Goal: Transaction & Acquisition: Obtain resource

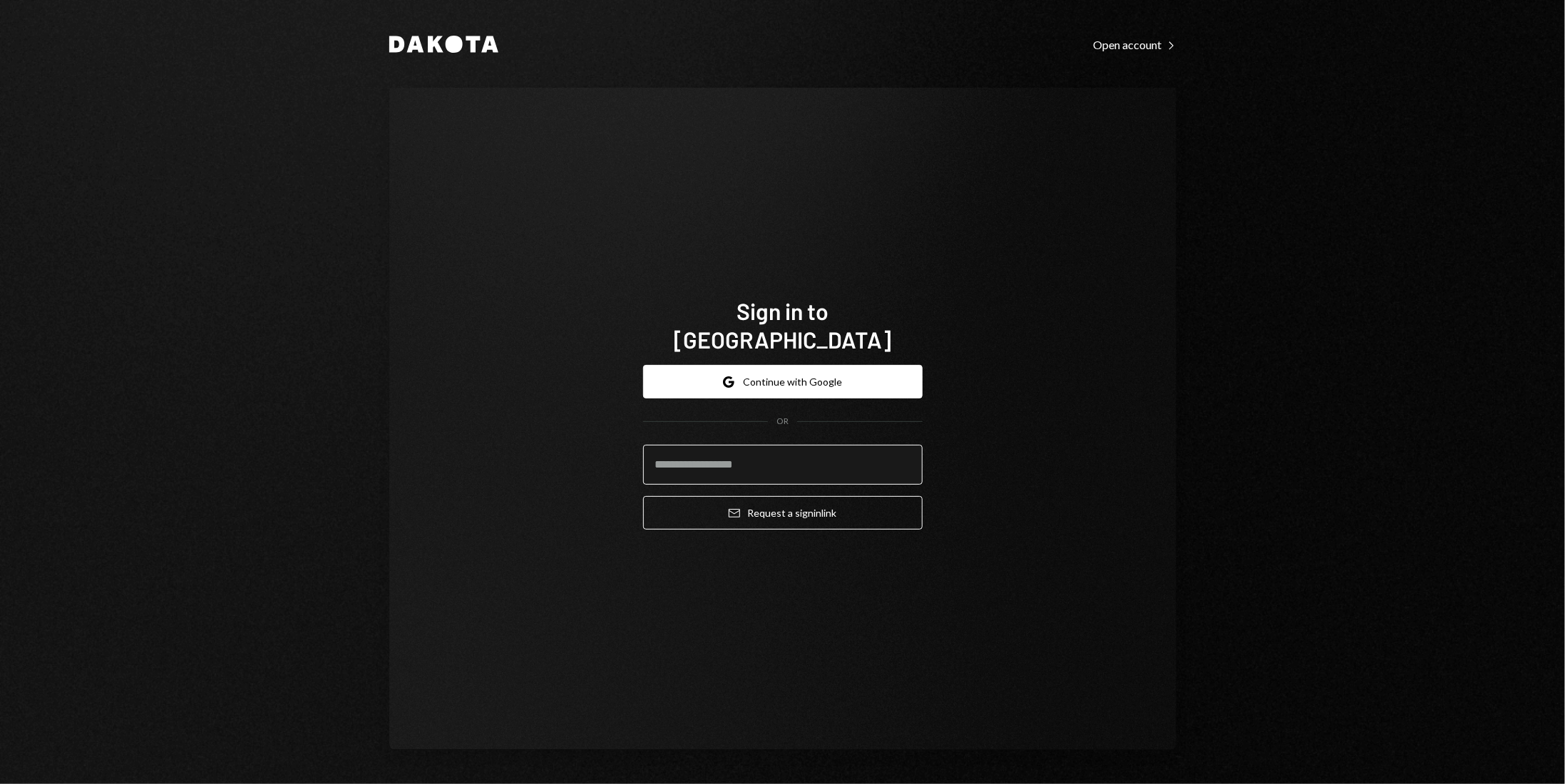
click at [728, 445] on input "email" at bounding box center [783, 465] width 280 height 40
type input "**********"
click at [832, 373] on button "Google Continue with Google" at bounding box center [783, 382] width 280 height 34
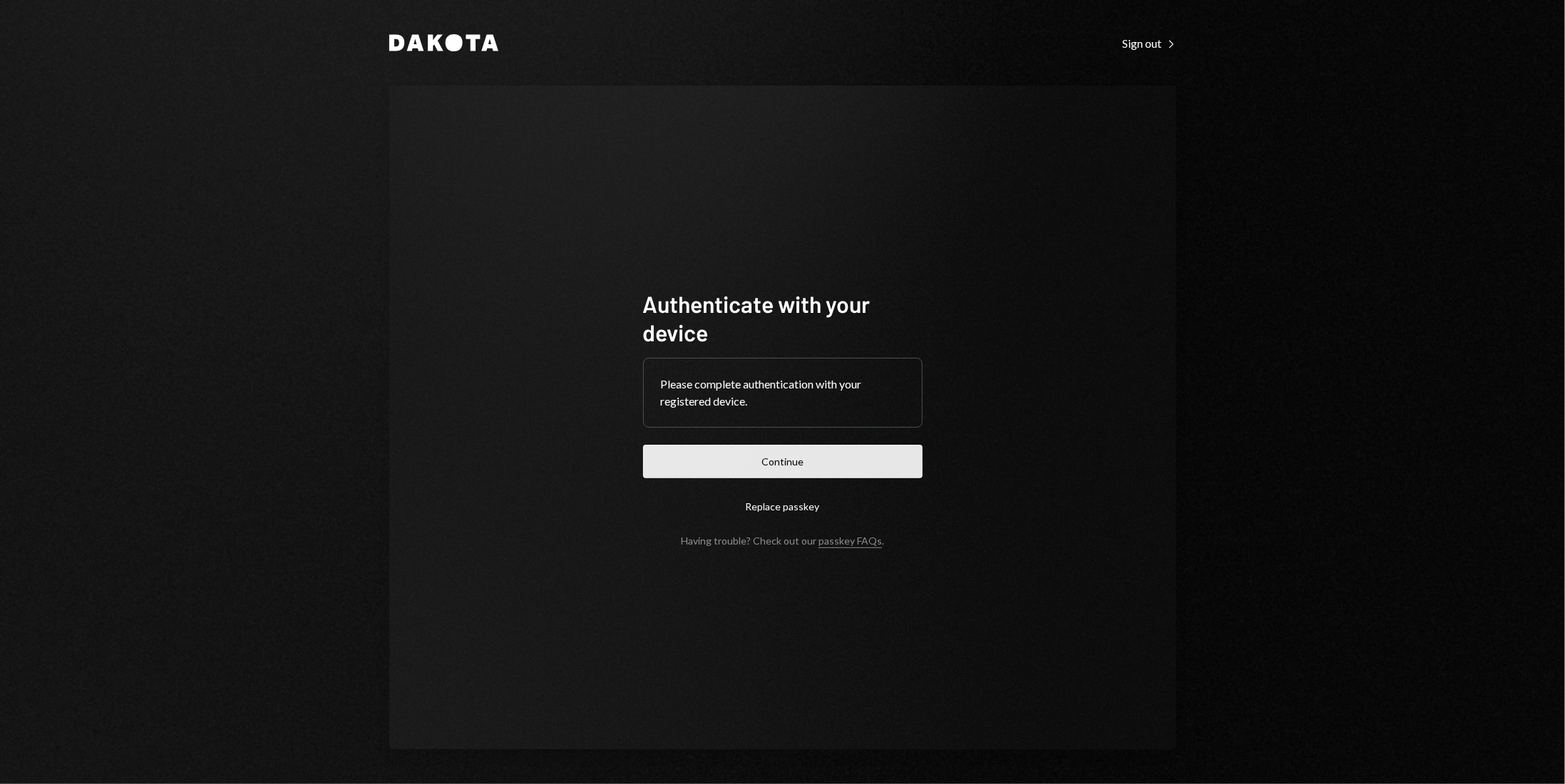
click at [842, 457] on button "Continue" at bounding box center [783, 462] width 280 height 34
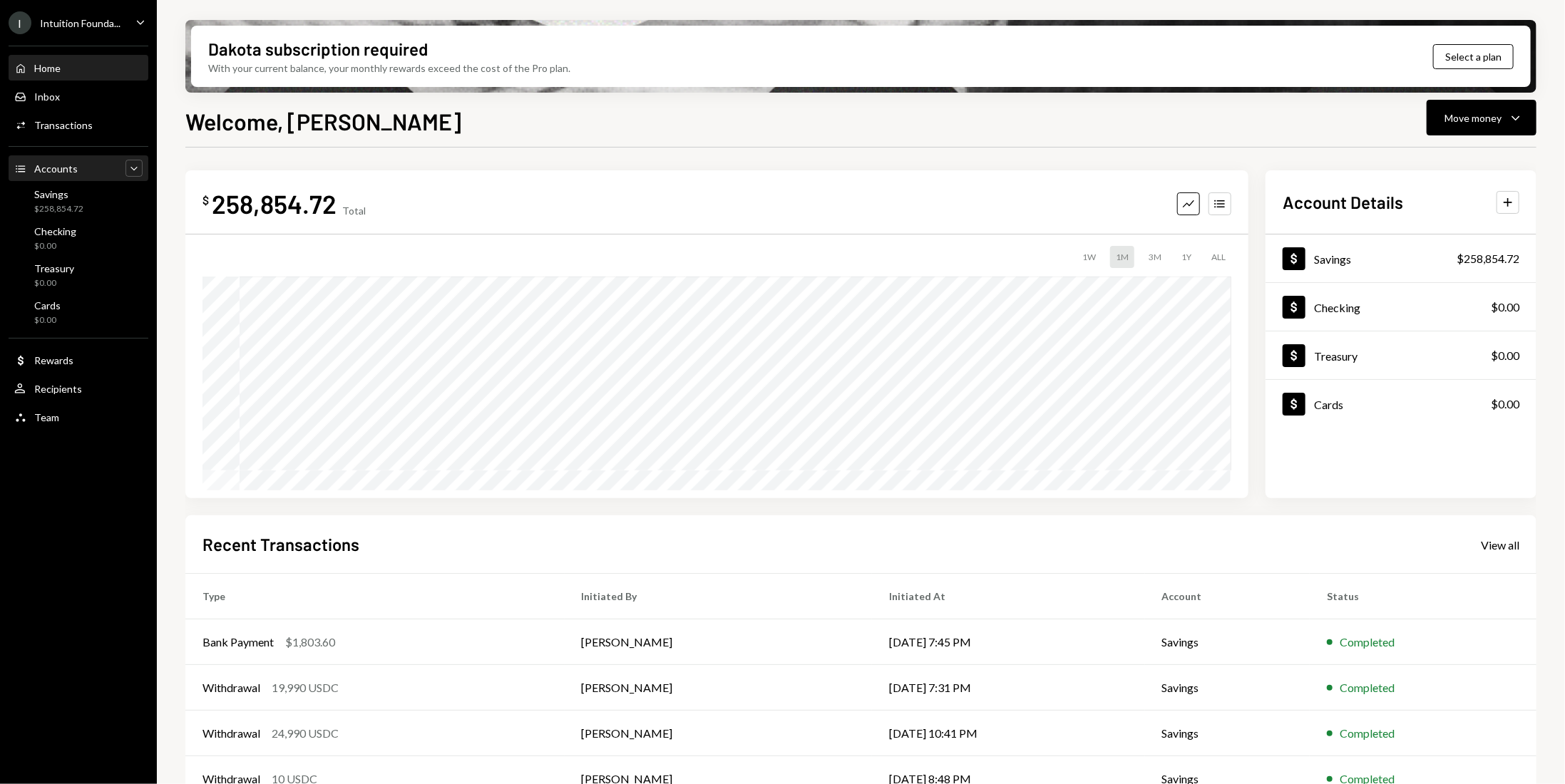
click at [134, 171] on icon "Caret Down" at bounding box center [134, 168] width 15 height 15
click at [134, 171] on icon "Caret Up" at bounding box center [134, 168] width 15 height 15
click at [1431, 267] on div "Dollar Savings $258,854.72" at bounding box center [1401, 259] width 271 height 46
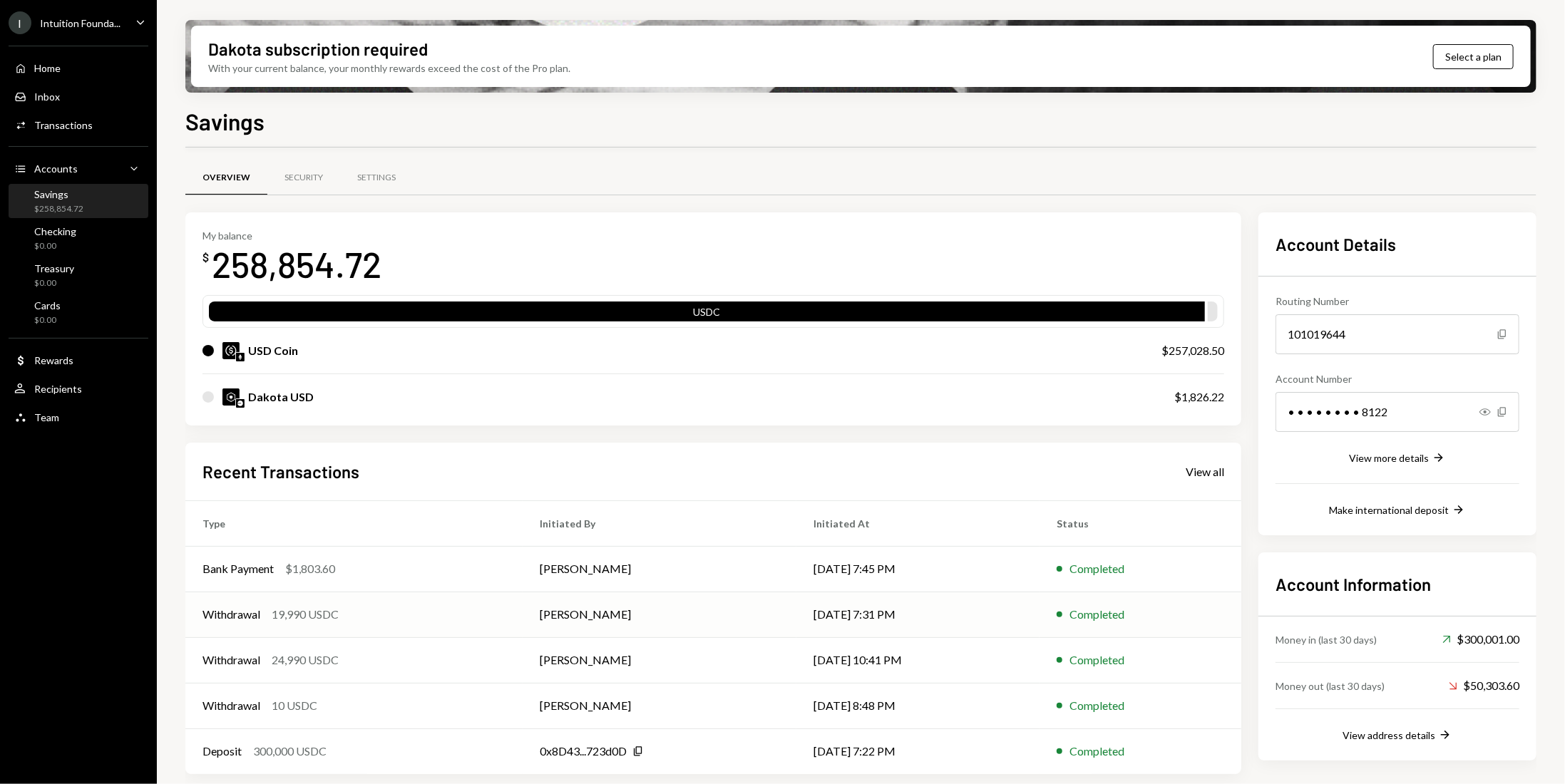
scroll to position [3, 0]
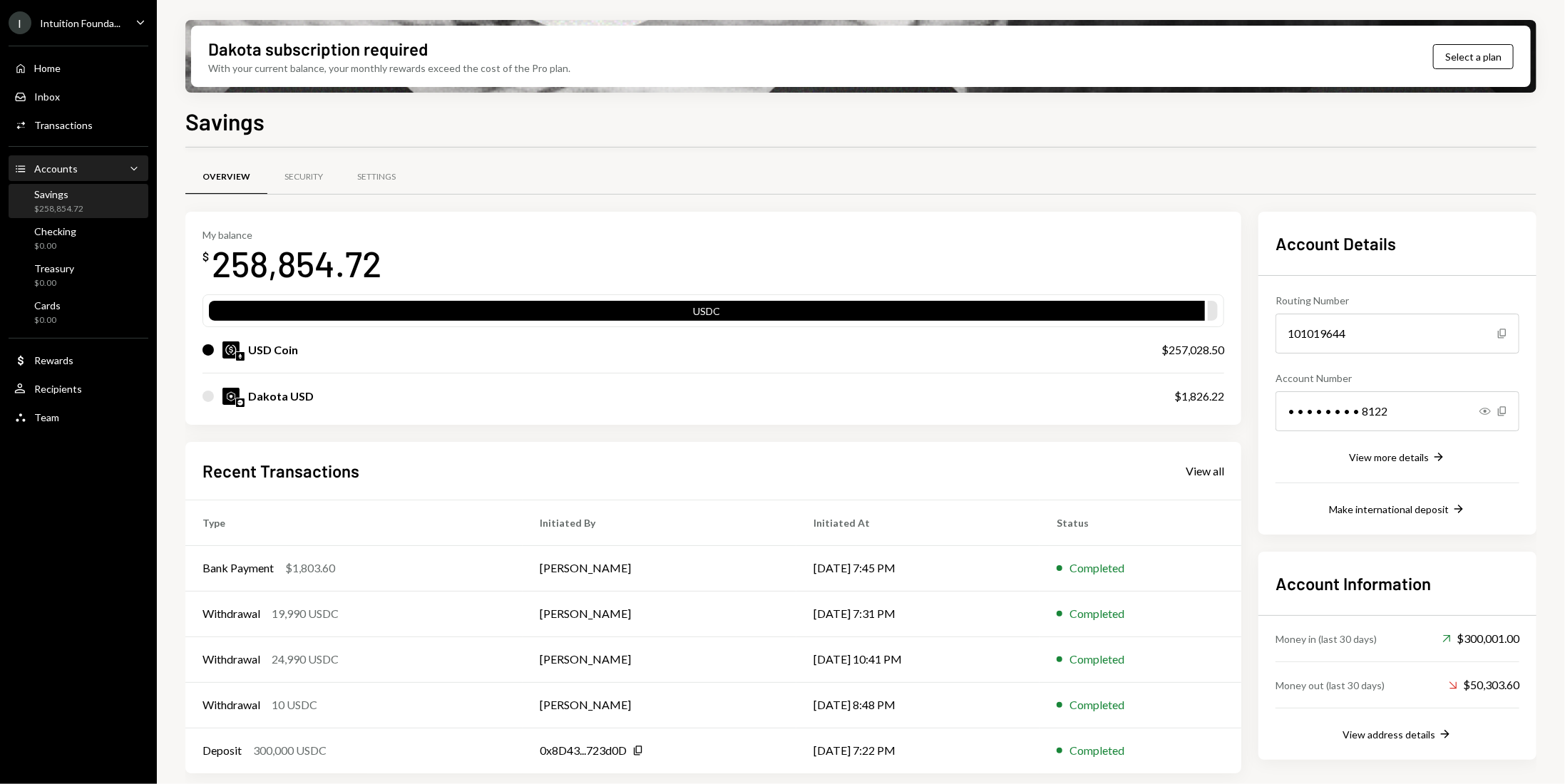
click at [18, 169] on icon "Main" at bounding box center [20, 168] width 9 height 6
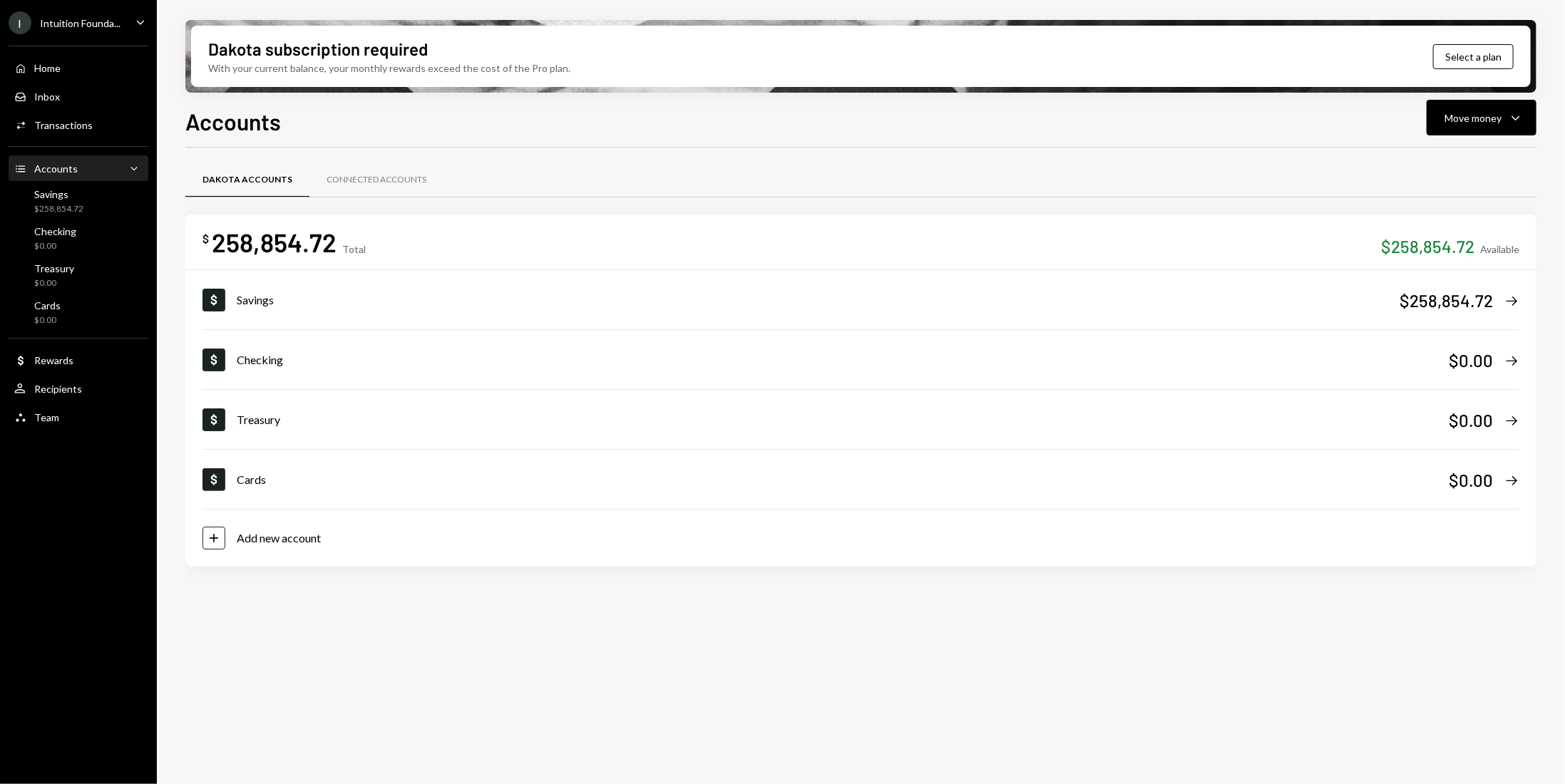
click at [18, 169] on icon "Main" at bounding box center [20, 168] width 9 height 6
click at [1307, 301] on div "Savings" at bounding box center [818, 300] width 1163 height 17
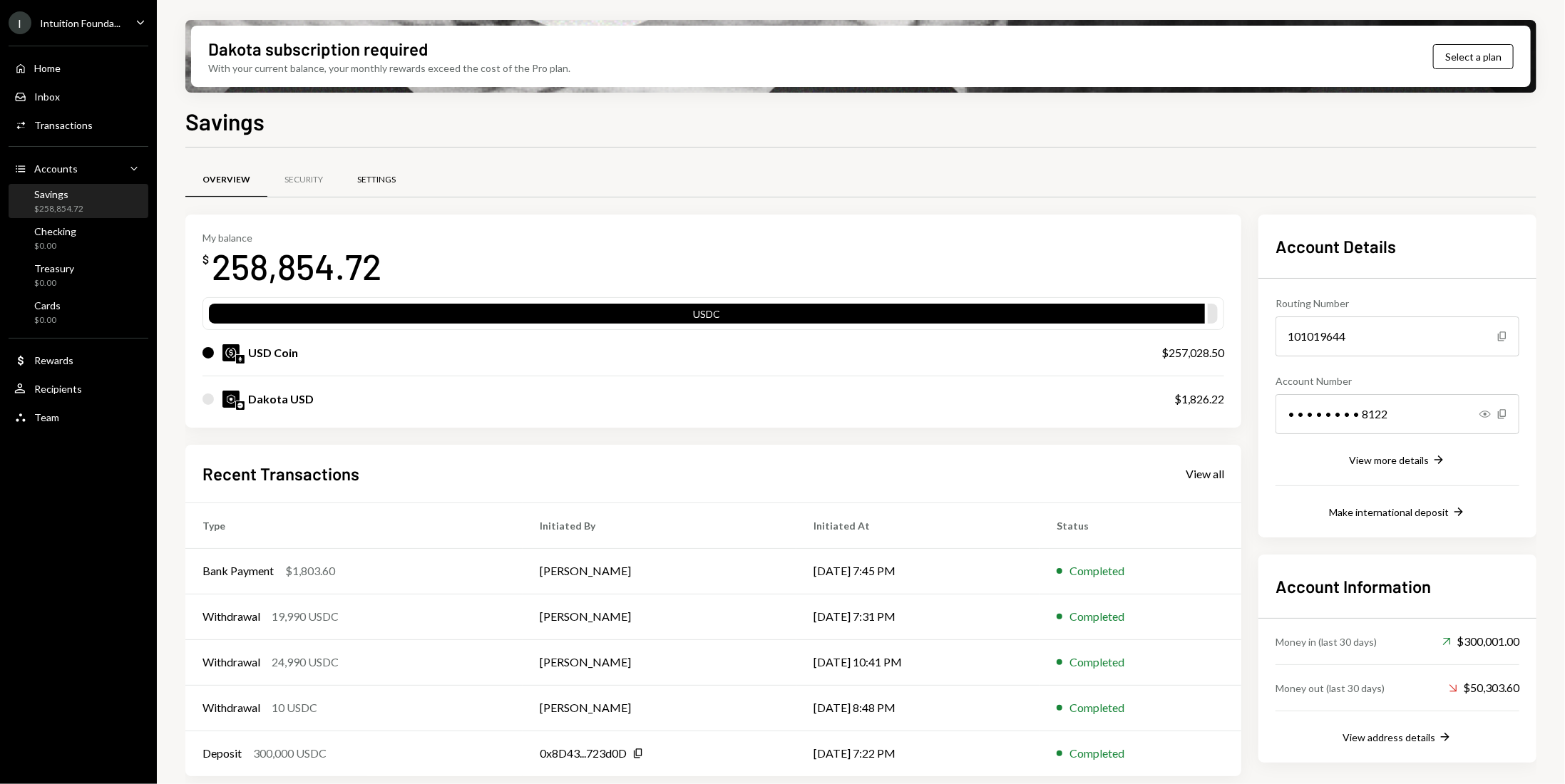
click at [375, 181] on div "Settings" at bounding box center [377, 180] width 38 height 12
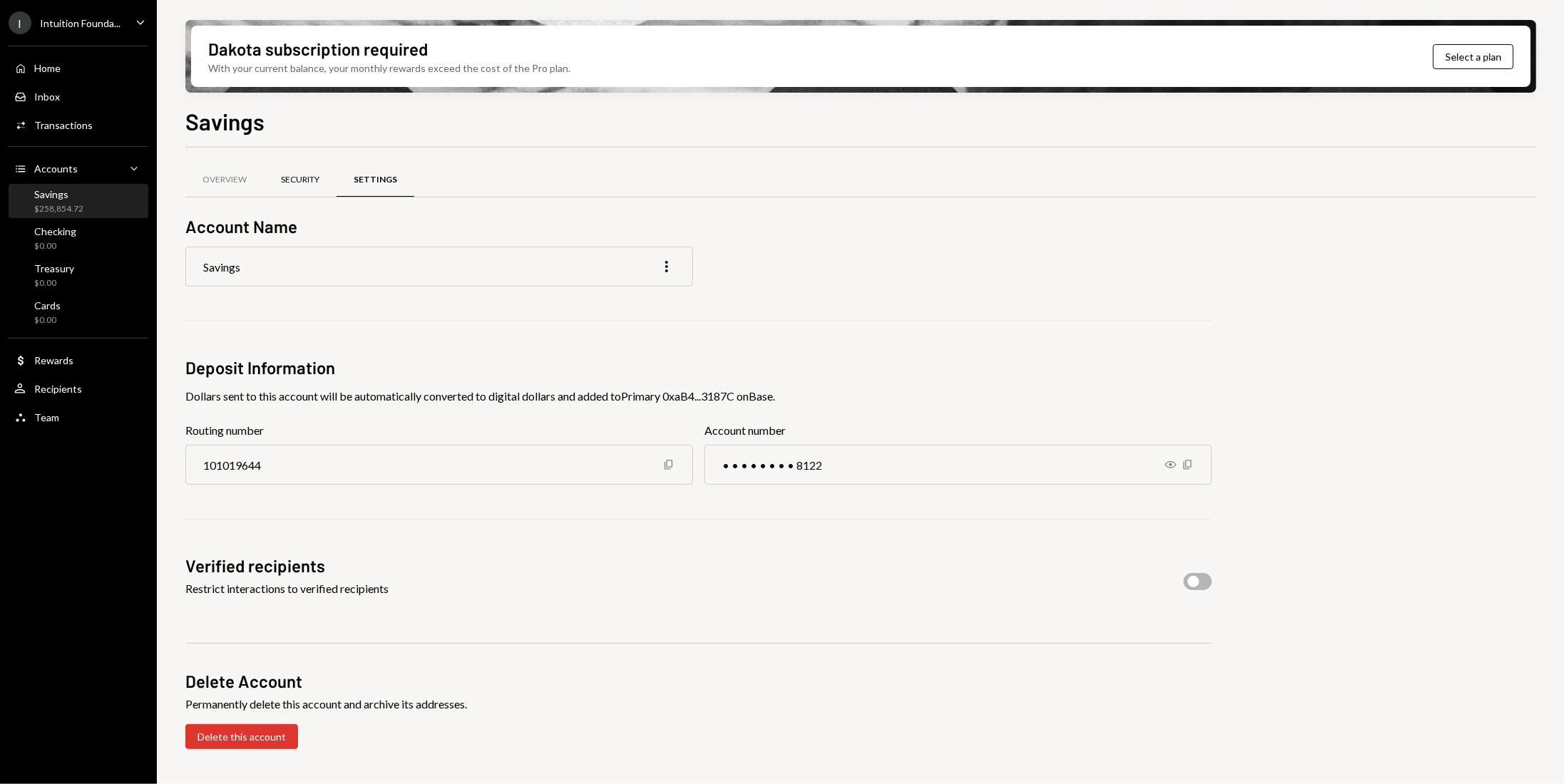
click at [303, 174] on div "Security" at bounding box center [300, 180] width 38 height 12
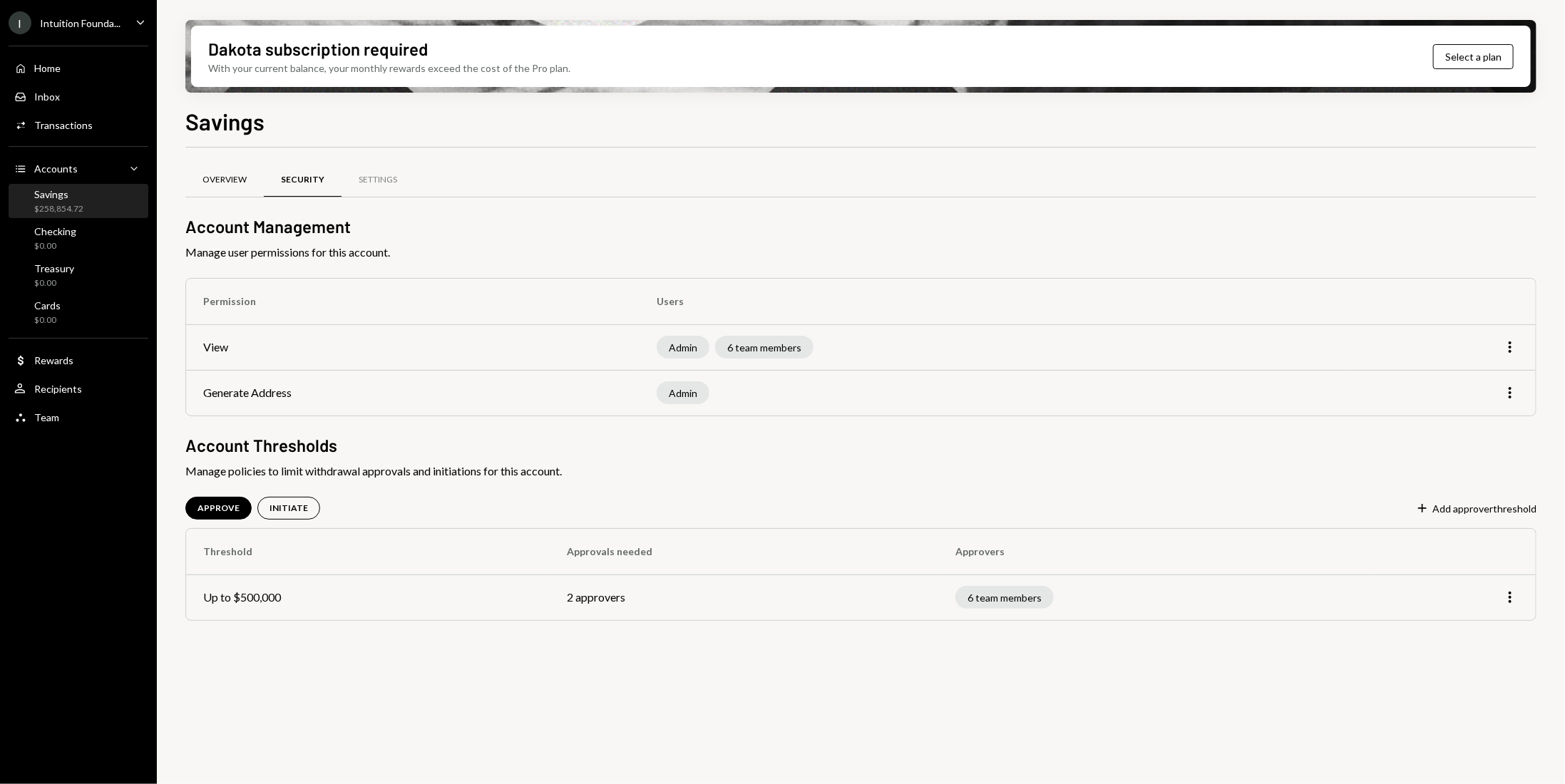
click at [242, 175] on div "Overview" at bounding box center [224, 180] width 45 height 12
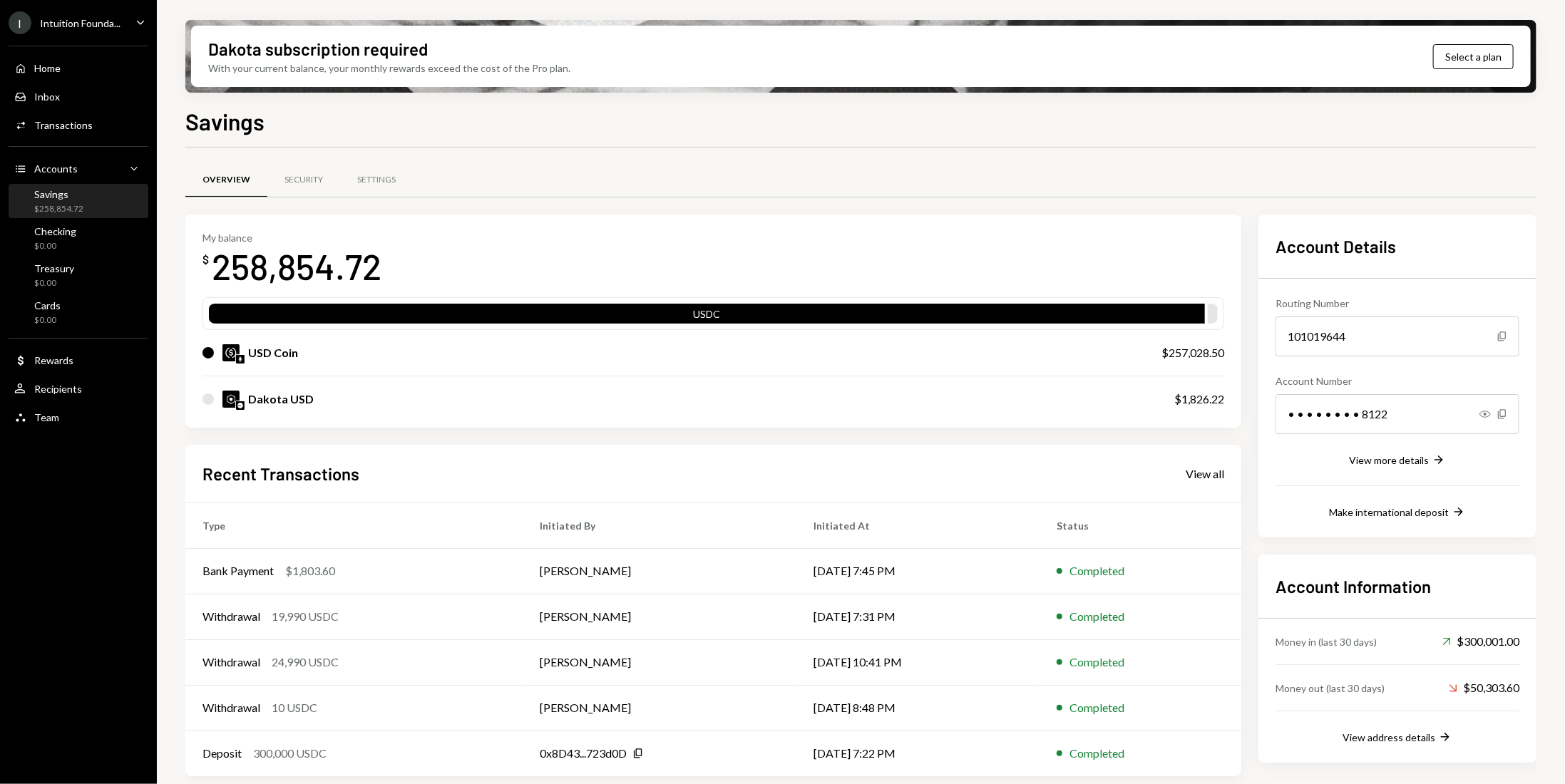
click at [65, 138] on div "Home Home Inbox Inbox Activities Transactions Accounts Accounts Caret Down Savi…" at bounding box center [78, 234] width 157 height 396
click at [67, 124] on div "Transactions" at bounding box center [64, 125] width 58 height 12
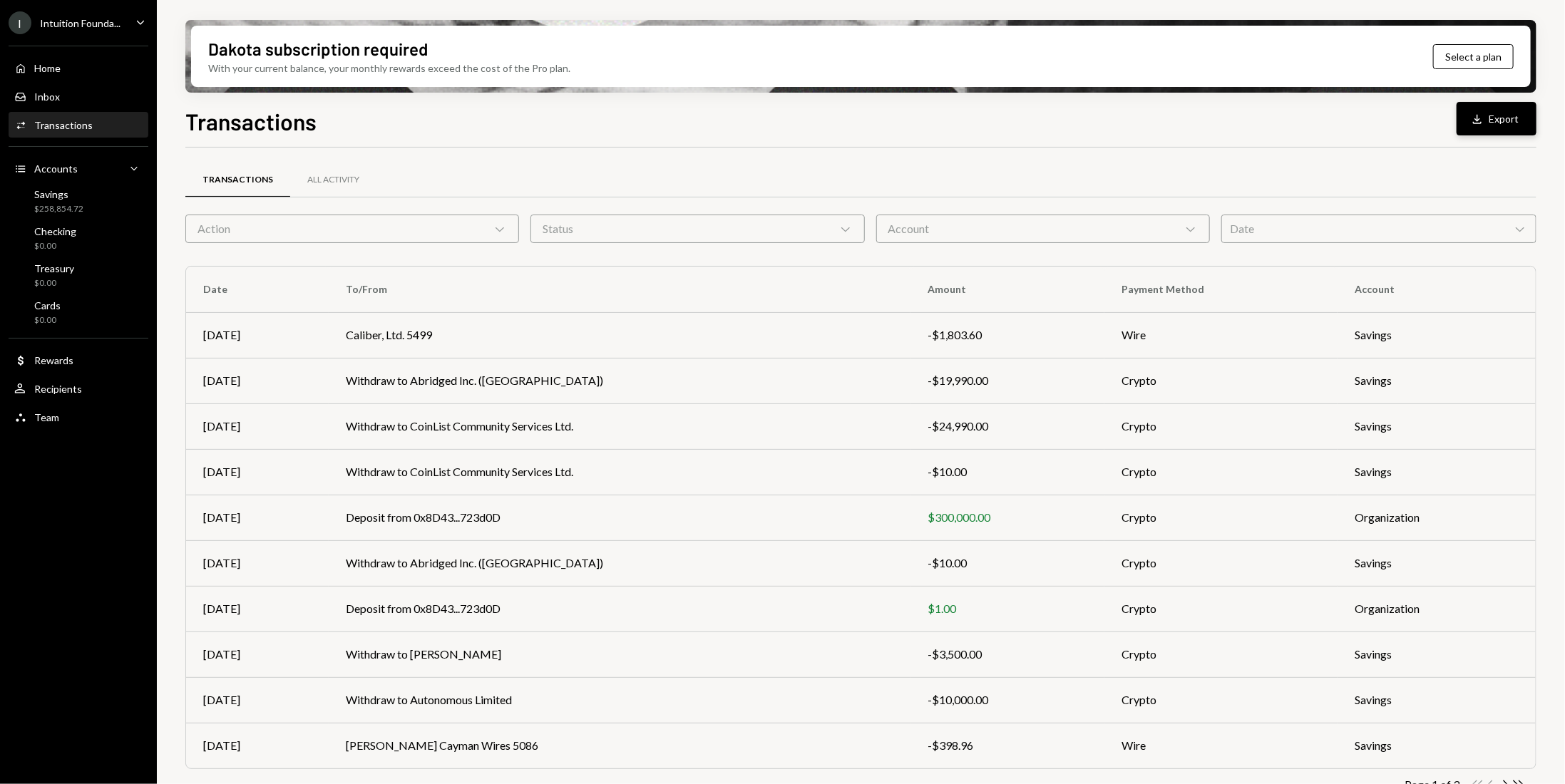
click at [1486, 115] on div "Download" at bounding box center [1480, 119] width 18 height 15
click at [1146, 124] on div "Transactions Download Export" at bounding box center [861, 119] width 1351 height 32
click at [1384, 232] on div "Date Chevron Down" at bounding box center [1379, 228] width 315 height 28
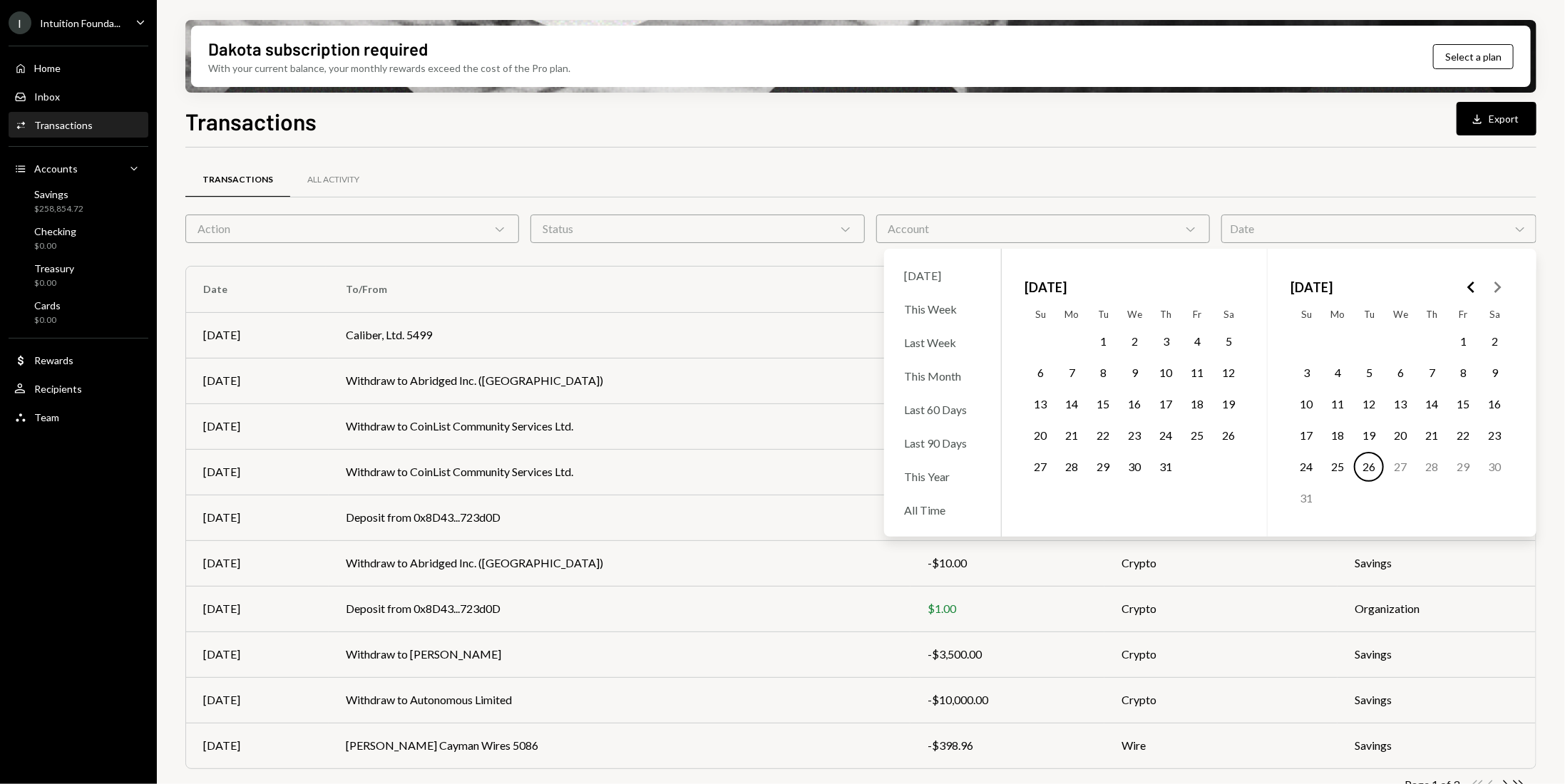
click at [1104, 341] on button "1" at bounding box center [1102, 341] width 30 height 30
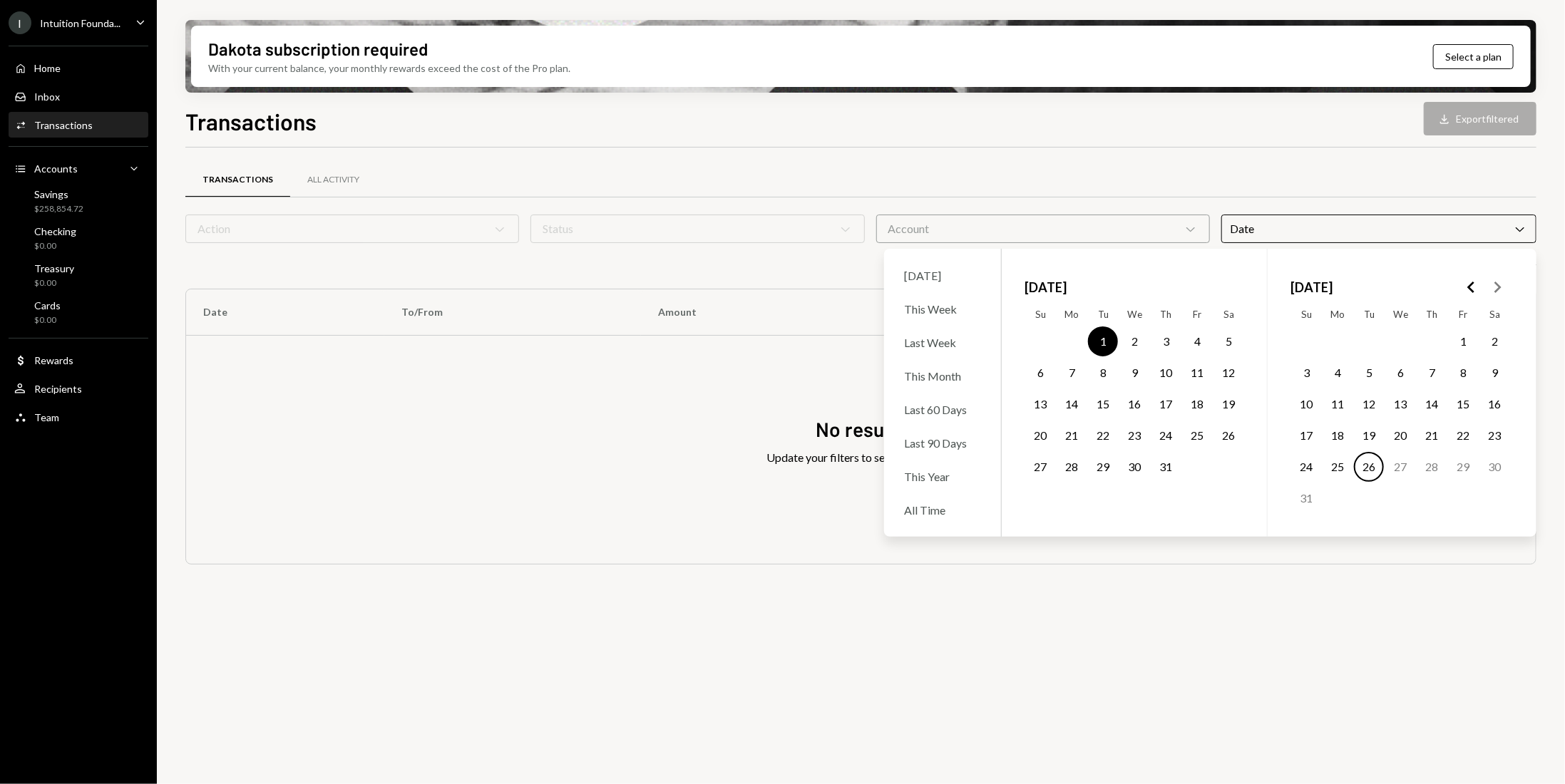
click at [1170, 463] on button "31" at bounding box center [1165, 467] width 30 height 30
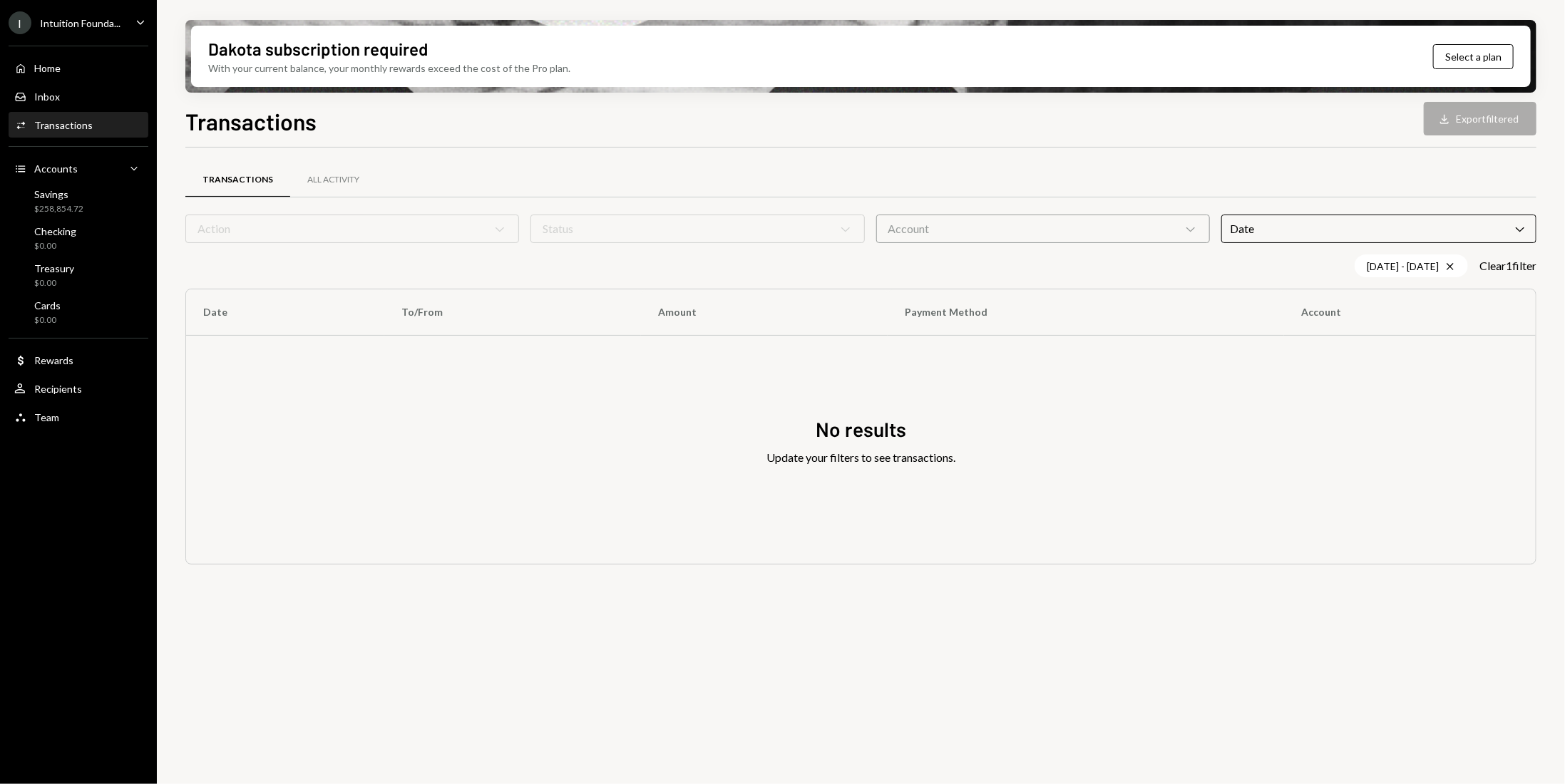
click at [1062, 131] on div "Transactions Download Export filtered" at bounding box center [861, 119] width 1351 height 32
click at [320, 182] on div "All Activity" at bounding box center [334, 180] width 52 height 12
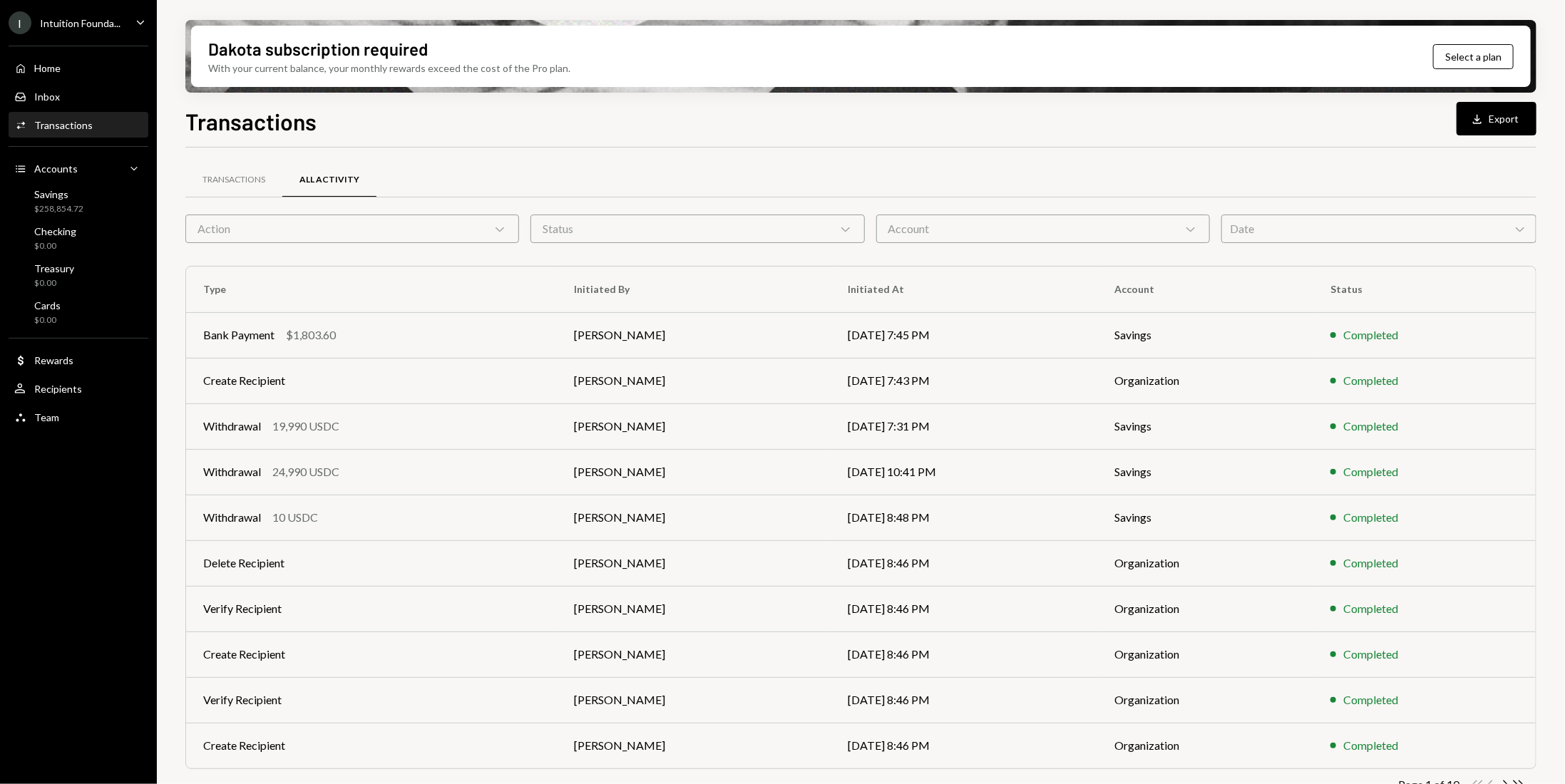
click at [1394, 236] on div "Date Chevron Down" at bounding box center [1379, 228] width 315 height 28
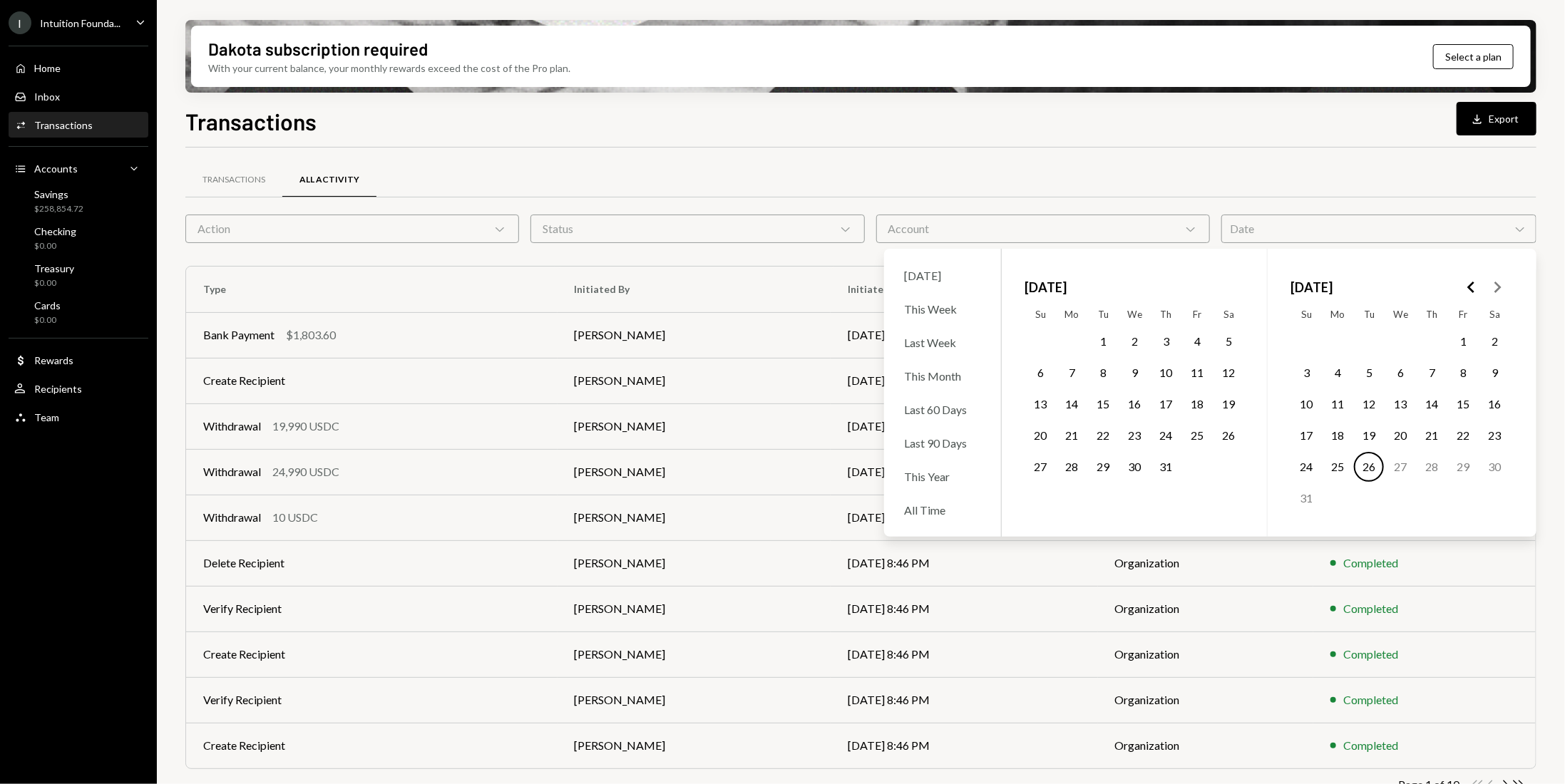
click at [1098, 335] on button "1" at bounding box center [1102, 341] width 30 height 30
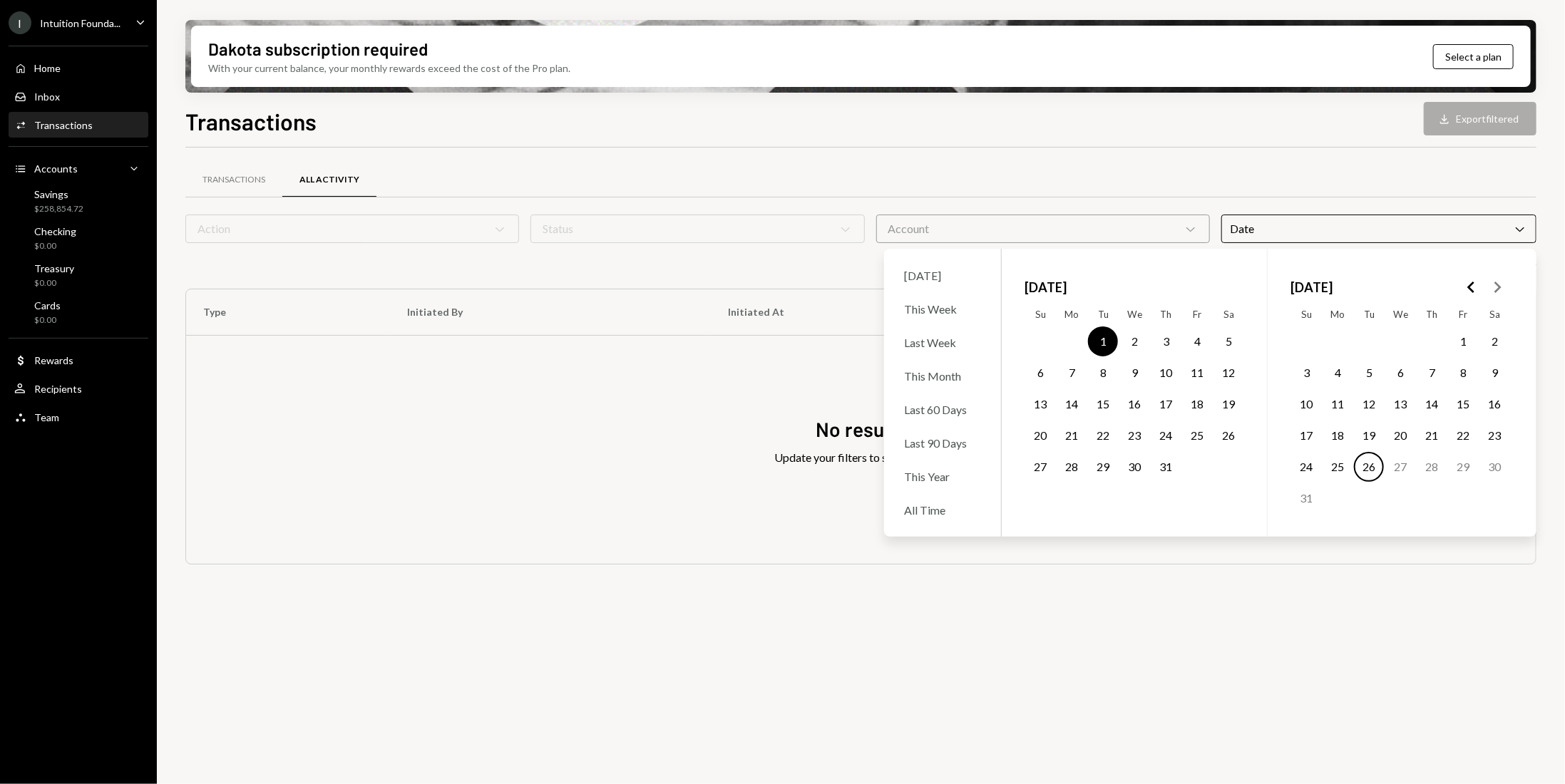
click at [1163, 466] on button "31" at bounding box center [1165, 467] width 30 height 30
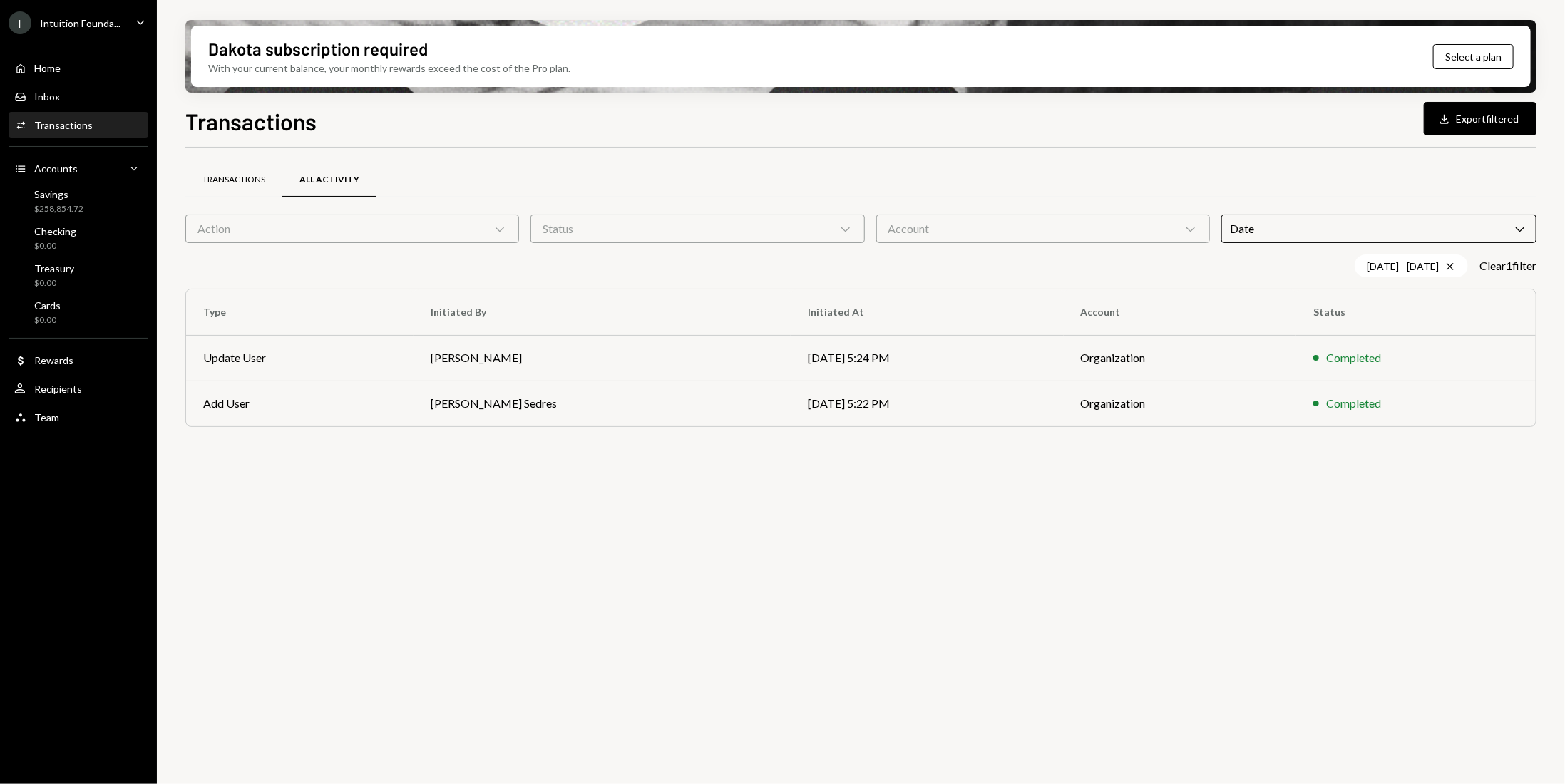
click at [221, 181] on div "Transactions" at bounding box center [234, 180] width 63 height 12
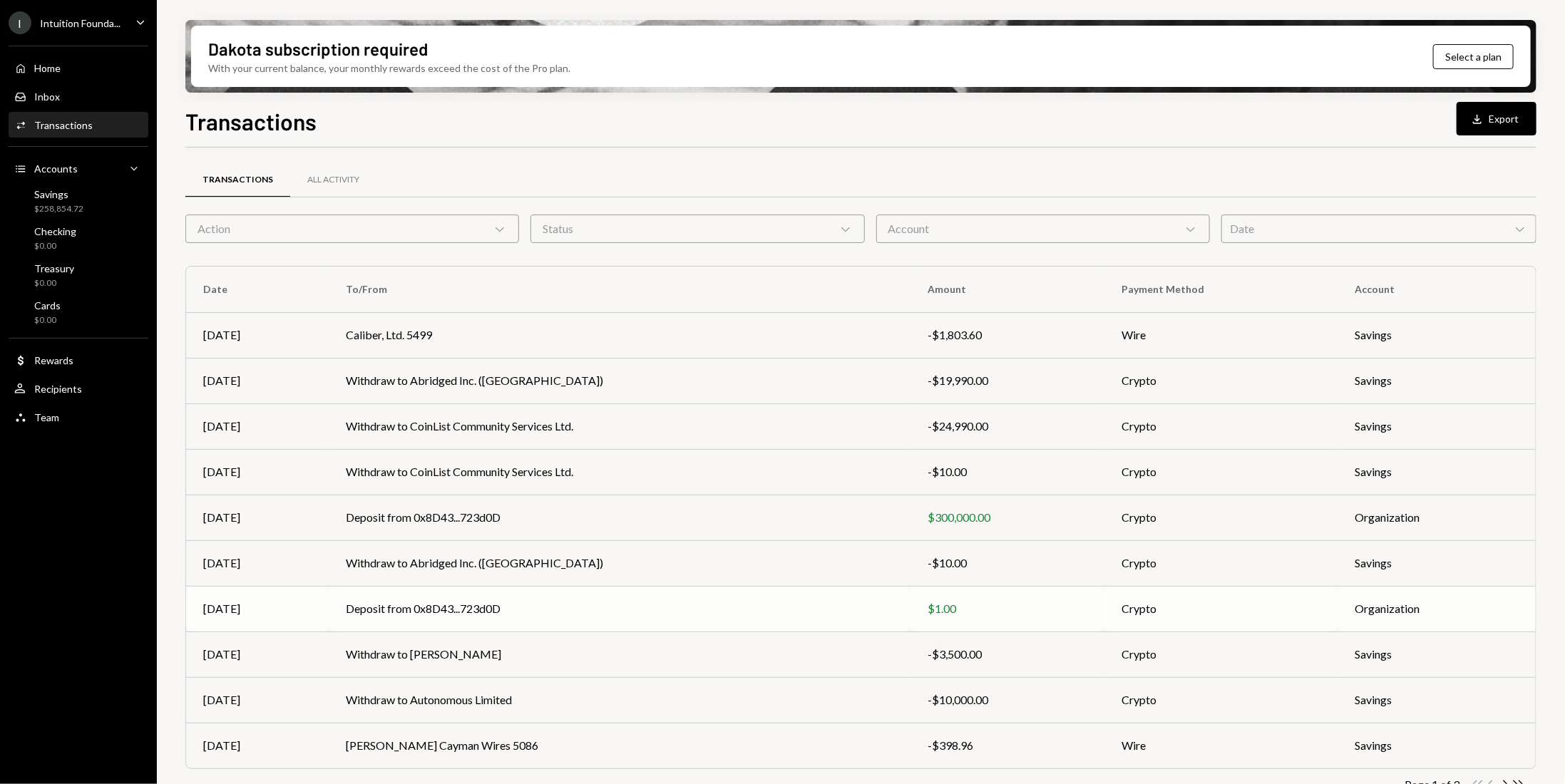
scroll to position [27, 0]
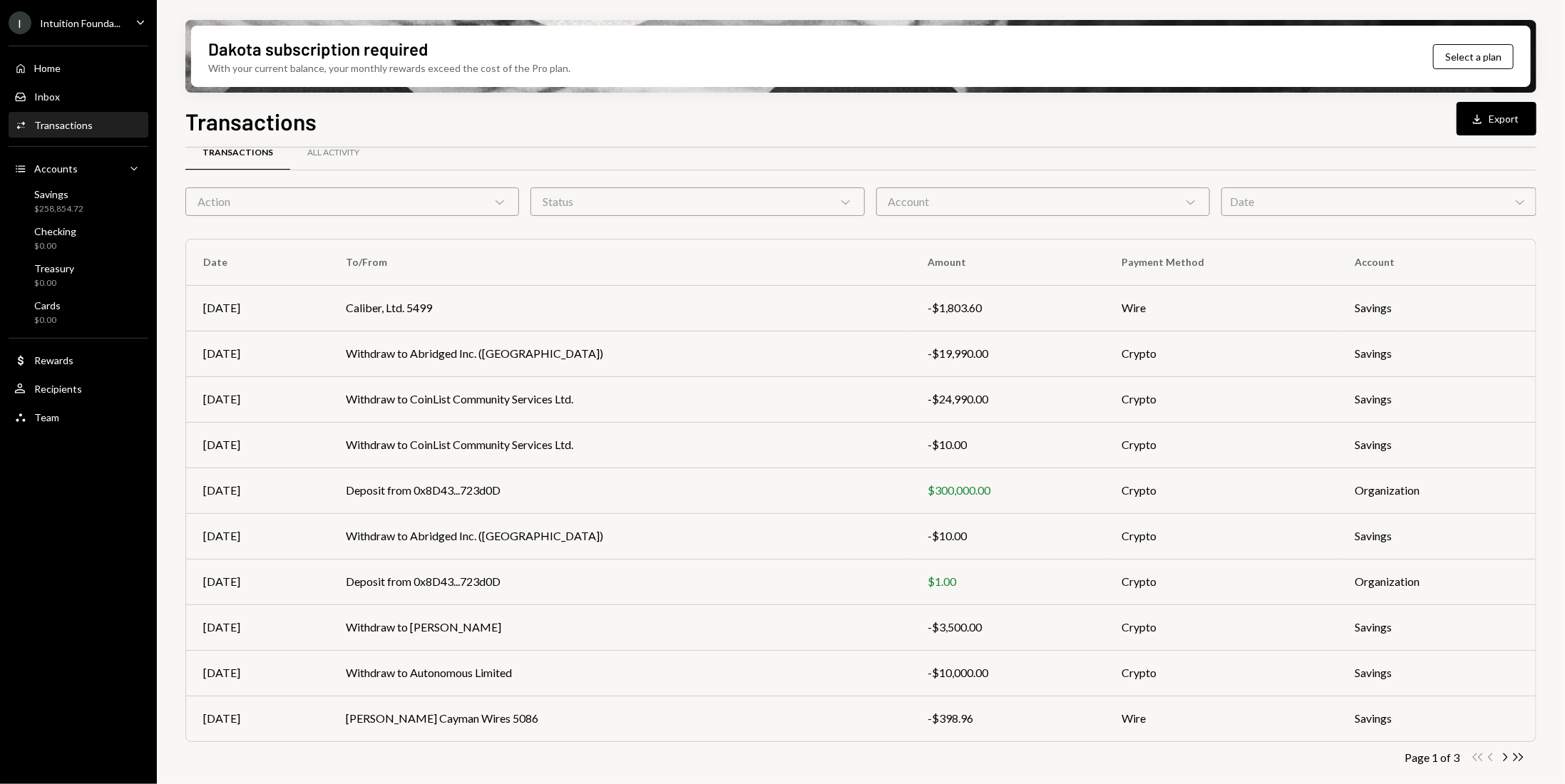
click at [1382, 202] on div "Date Chevron Down" at bounding box center [1379, 201] width 315 height 28
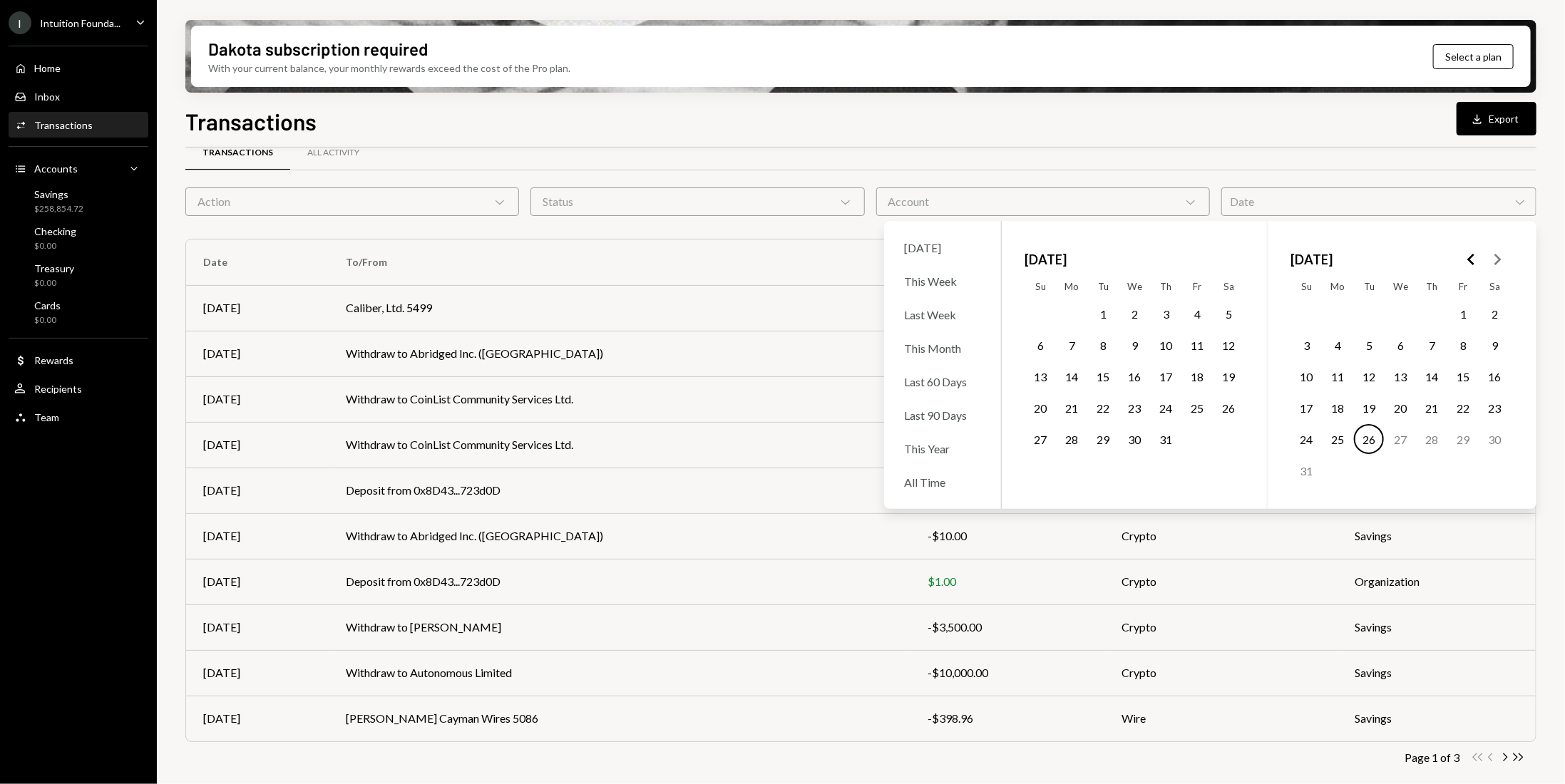
click at [1101, 316] on button "1" at bounding box center [1102, 314] width 30 height 30
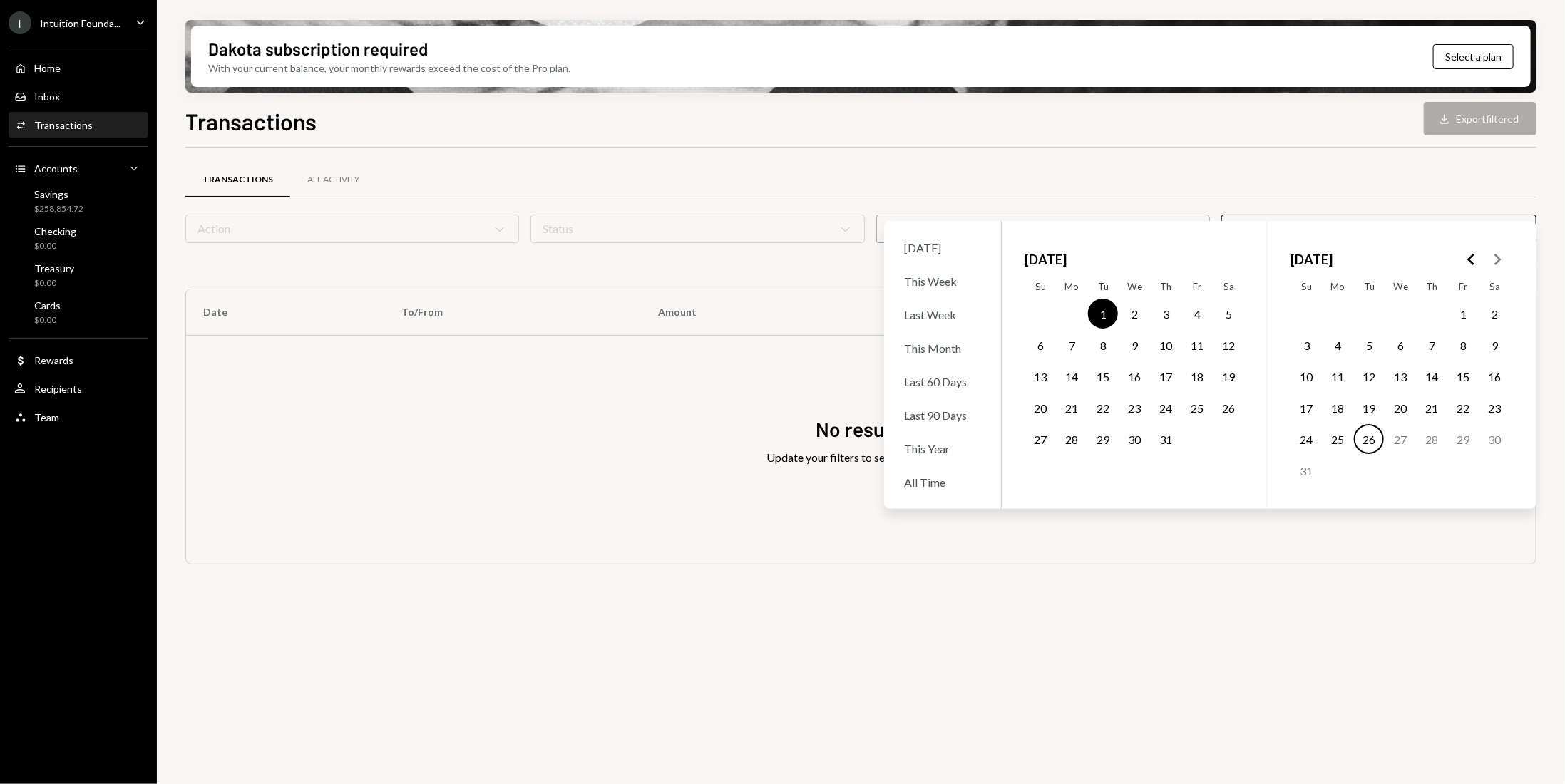
scroll to position [0, 0]
click at [1165, 436] on button "31" at bounding box center [1165, 439] width 30 height 30
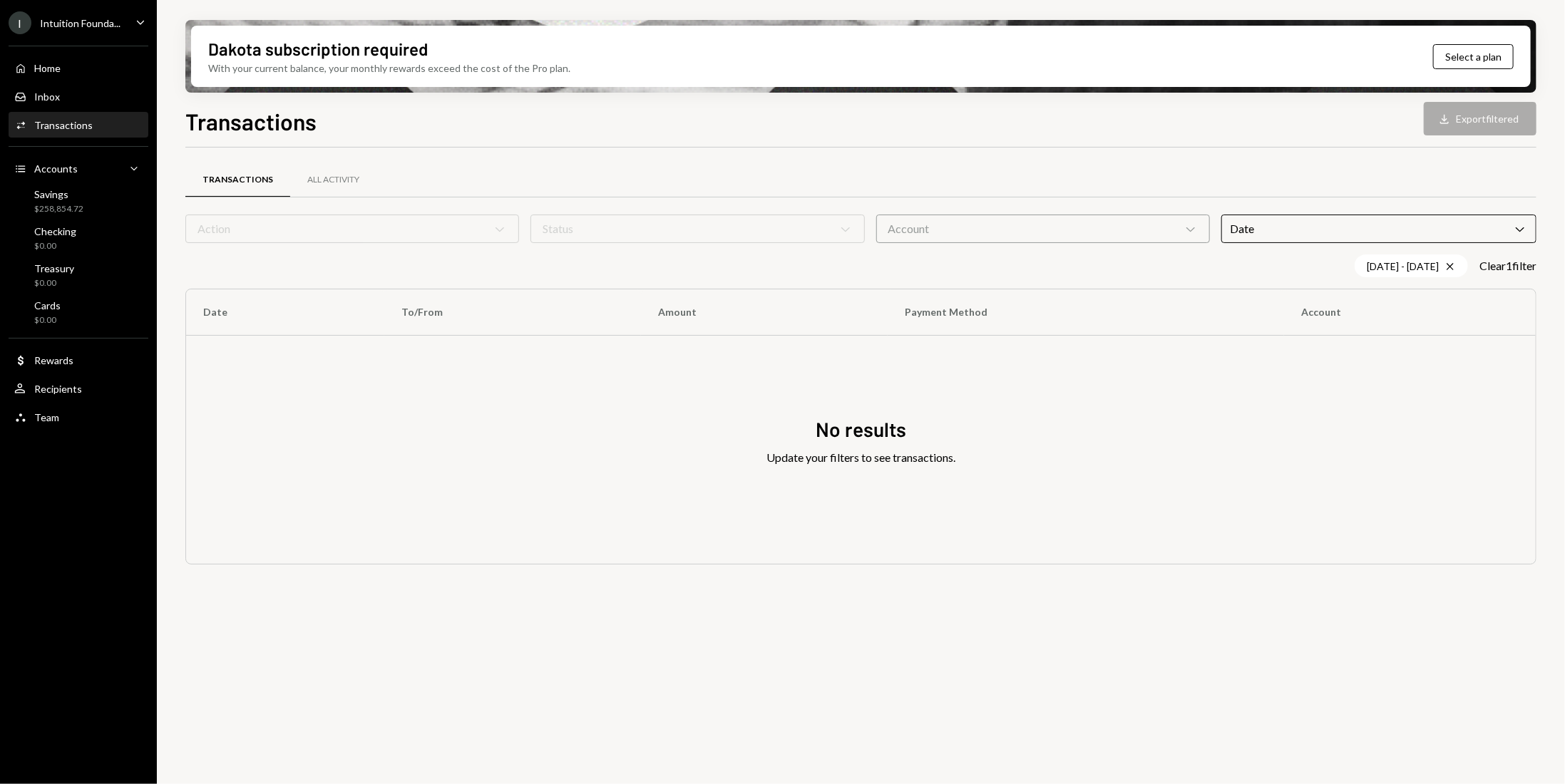
click at [397, 712] on div "Transactions All Activity Action Chevron Down Status Chevron Down Account Chevr…" at bounding box center [861, 474] width 1351 height 653
click at [71, 194] on div "Savings" at bounding box center [59, 194] width 49 height 12
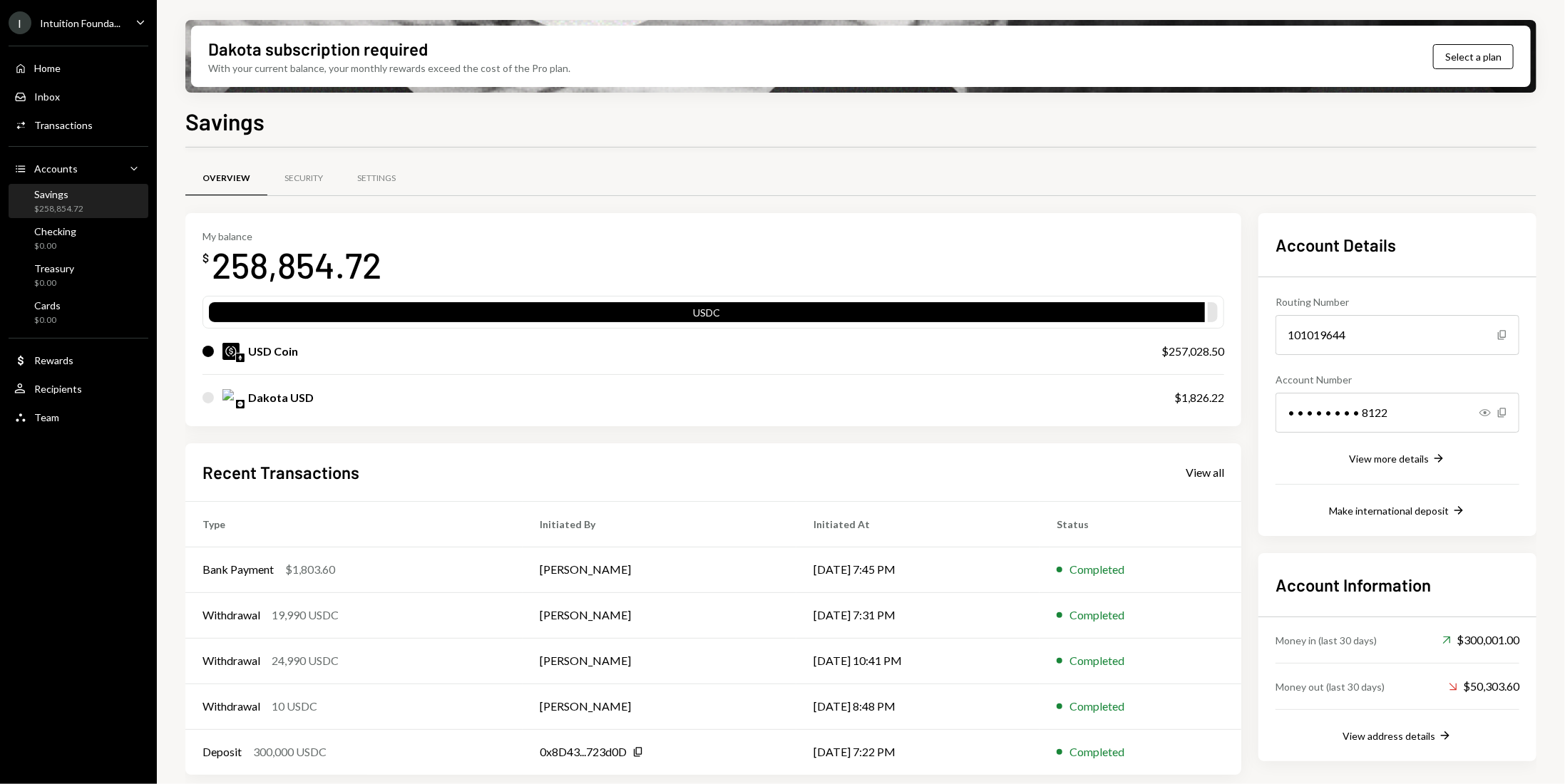
scroll to position [3, 0]
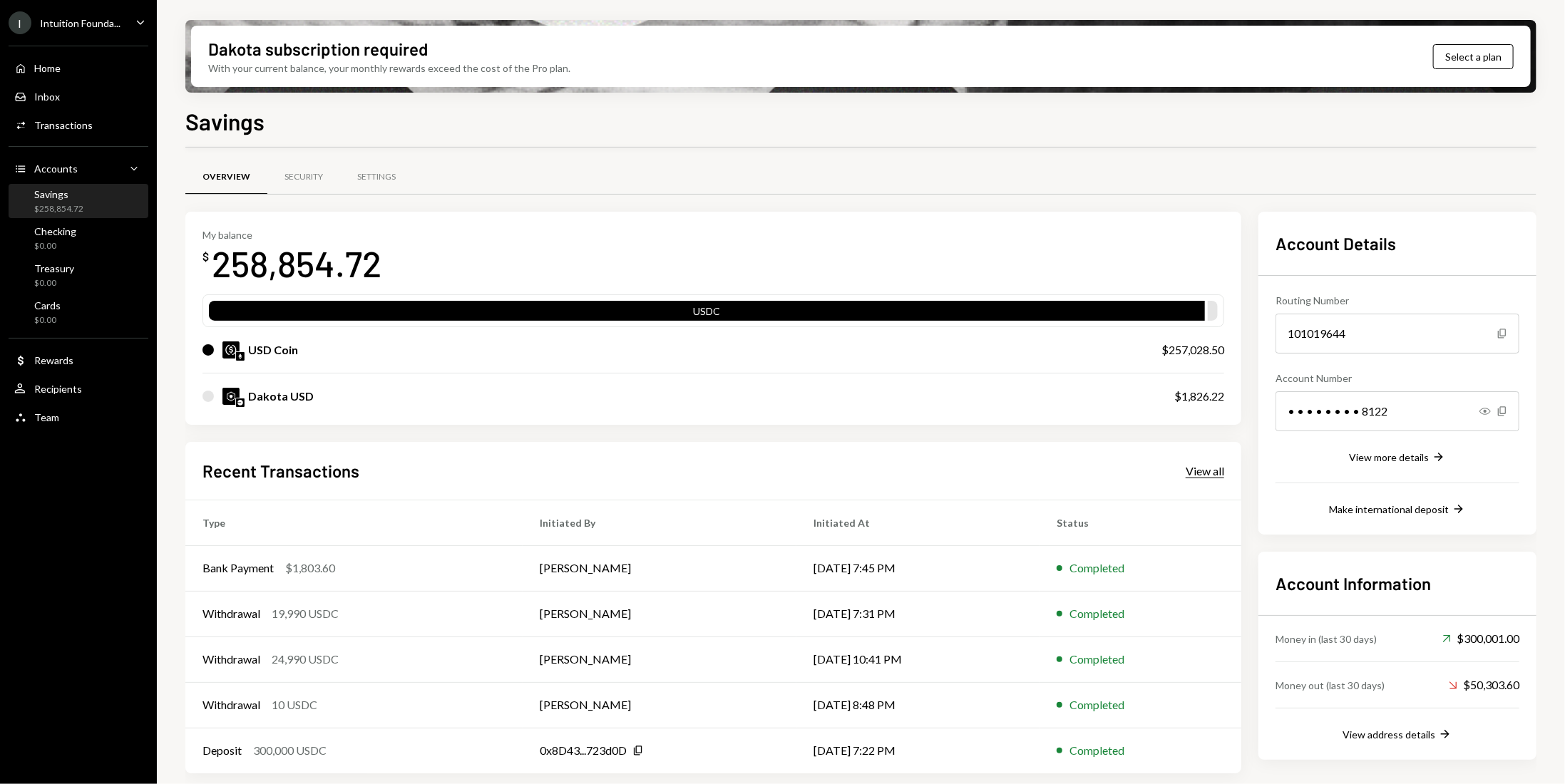
click at [1208, 471] on div "View all" at bounding box center [1205, 471] width 38 height 15
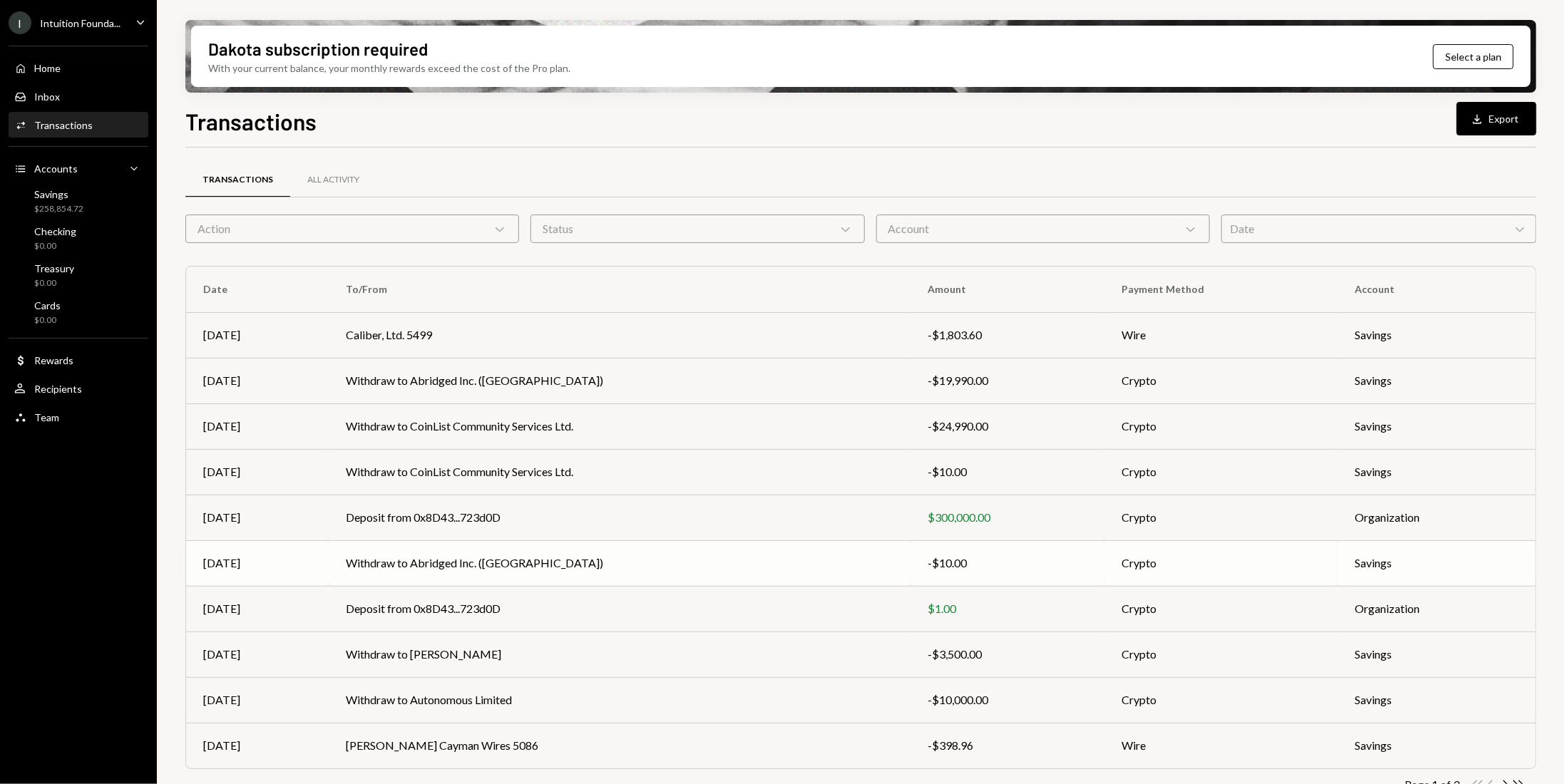
scroll to position [27, 0]
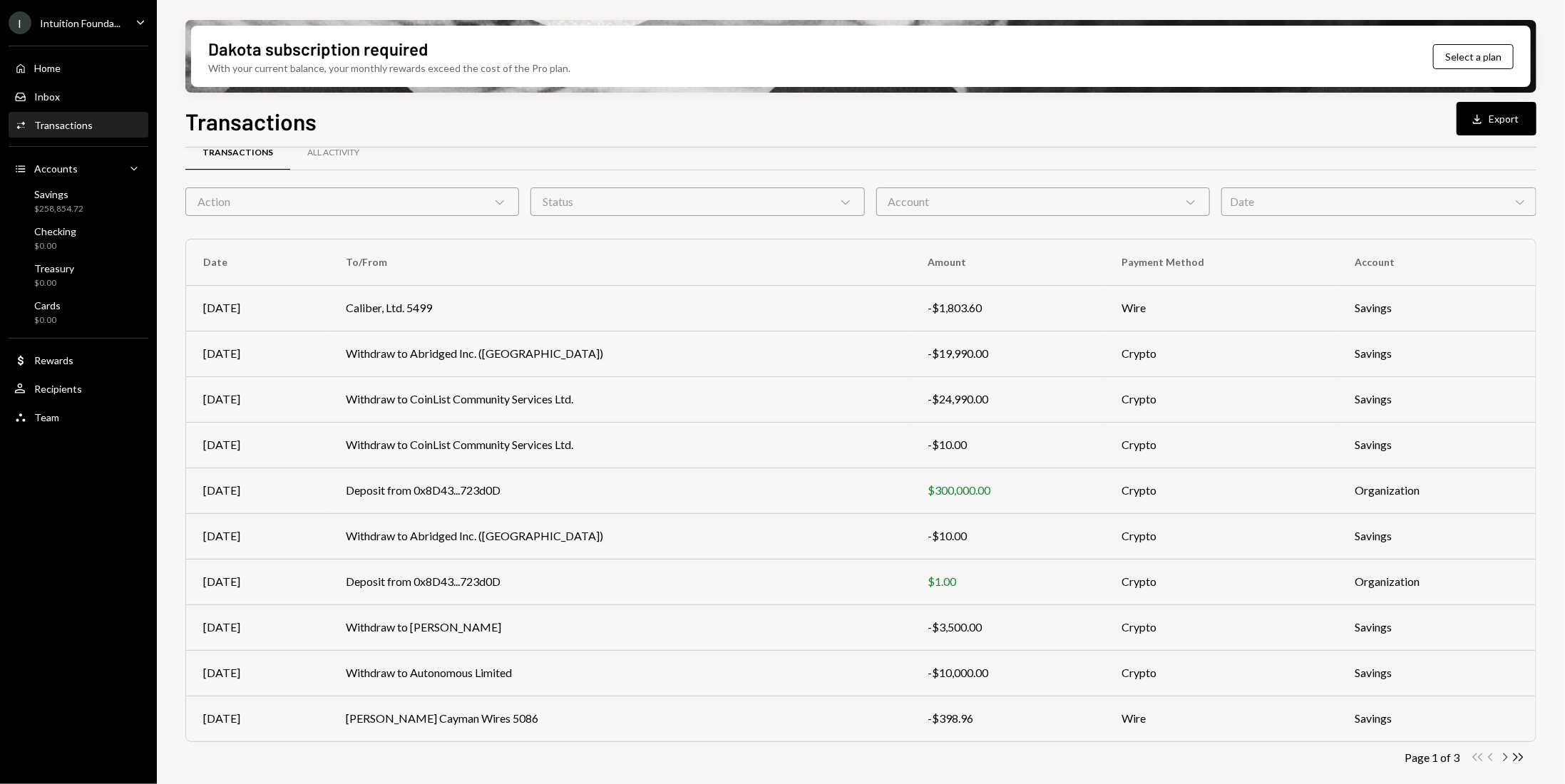
click at [1509, 757] on icon "Chevron Right" at bounding box center [1505, 758] width 14 height 14
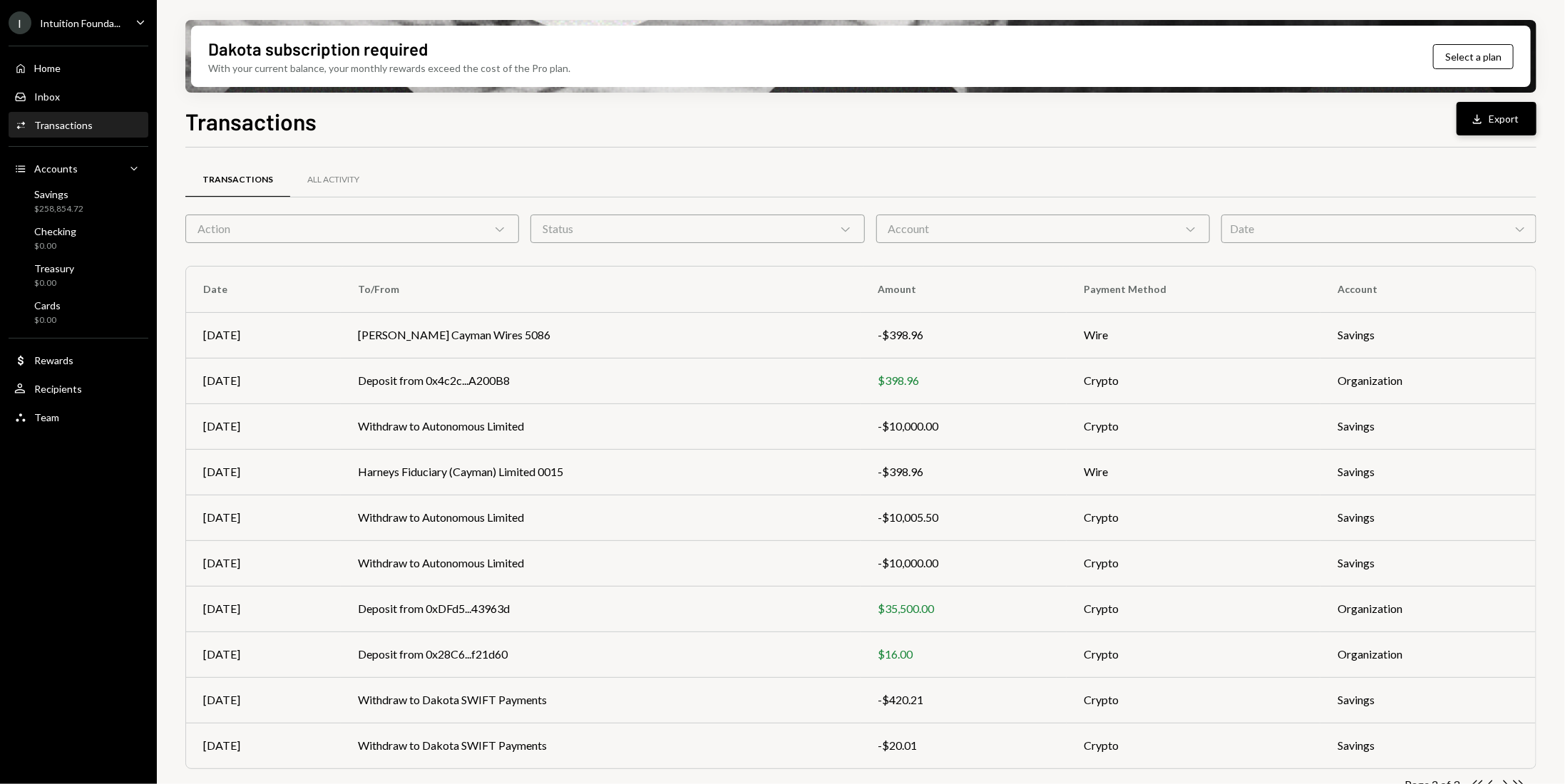
click at [1487, 118] on div "Download" at bounding box center [1480, 119] width 18 height 15
